Goal: Find specific page/section: Find specific page/section

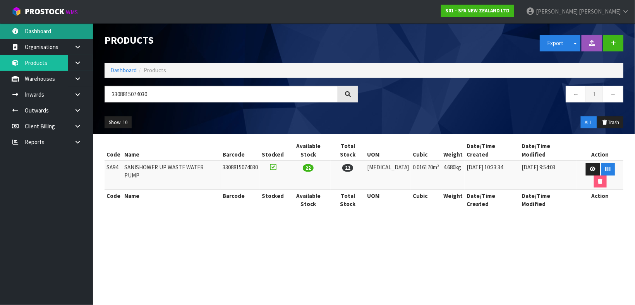
click at [44, 26] on link "Dashboard" at bounding box center [46, 31] width 93 height 16
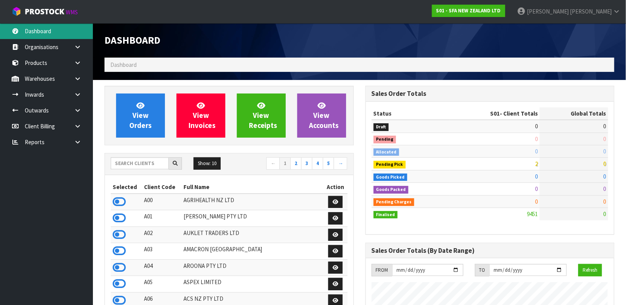
scroll to position [587, 261]
click at [121, 161] on input "text" at bounding box center [140, 164] width 58 height 12
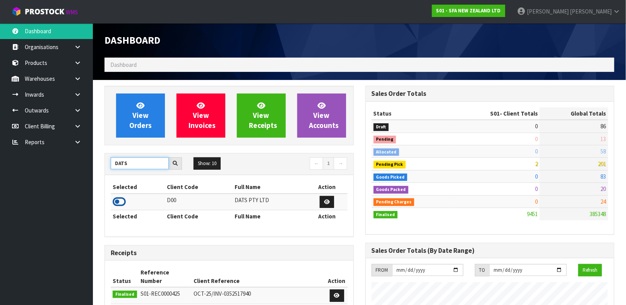
type input "DATS"
click at [118, 203] on icon at bounding box center [119, 202] width 13 height 12
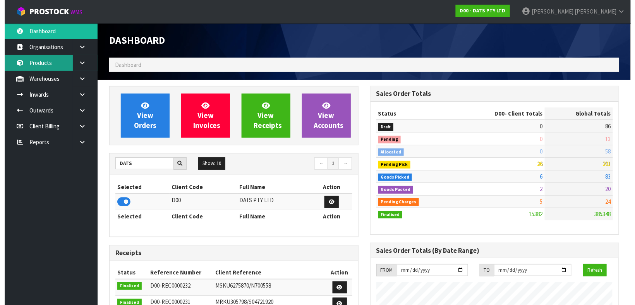
scroll to position [612, 261]
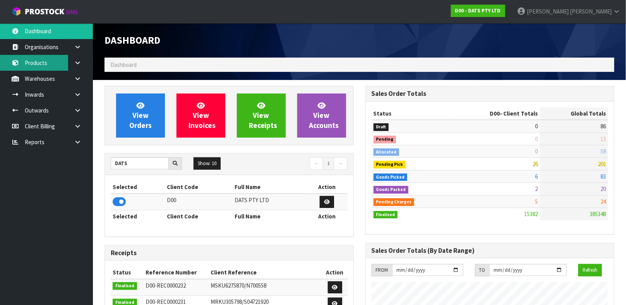
click at [43, 66] on link "Products" at bounding box center [46, 63] width 93 height 16
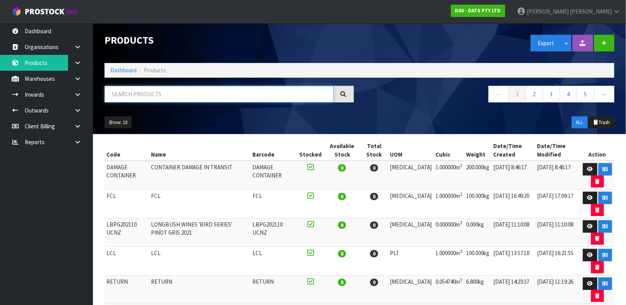
click at [141, 89] on input "text" at bounding box center [219, 94] width 229 height 17
type input "10029695507691"
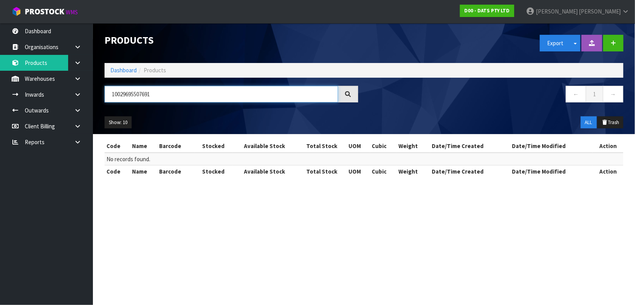
click at [111, 98] on input "10029695507691" at bounding box center [221, 94] width 233 height 17
click at [176, 89] on input "10029695507691" at bounding box center [221, 94] width 233 height 17
type input "C"
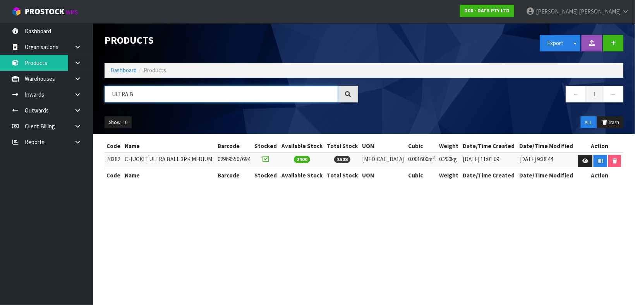
type input "ULTRA B"
click at [116, 160] on td "70382" at bounding box center [114, 161] width 18 height 17
copy td "70382"
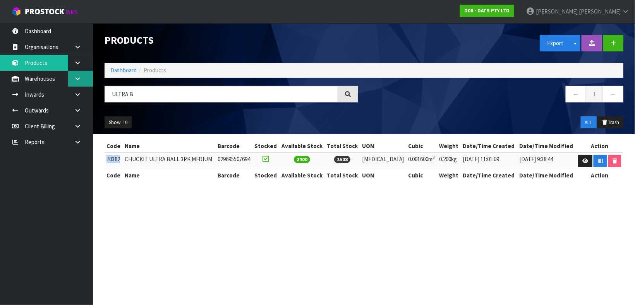
click at [81, 79] on link at bounding box center [80, 79] width 25 height 16
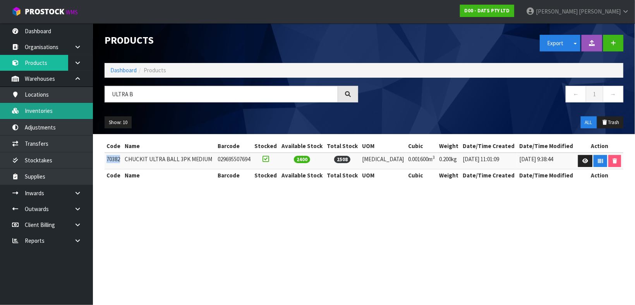
click at [68, 110] on link "Inventories" at bounding box center [46, 111] width 93 height 16
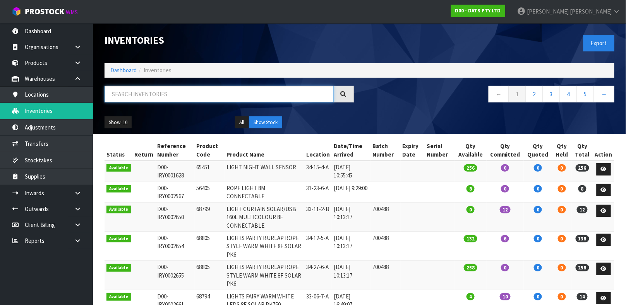
click at [148, 89] on input "text" at bounding box center [219, 94] width 229 height 17
paste input "70382"
type input "70382"
